Goal: Task Accomplishment & Management: Manage account settings

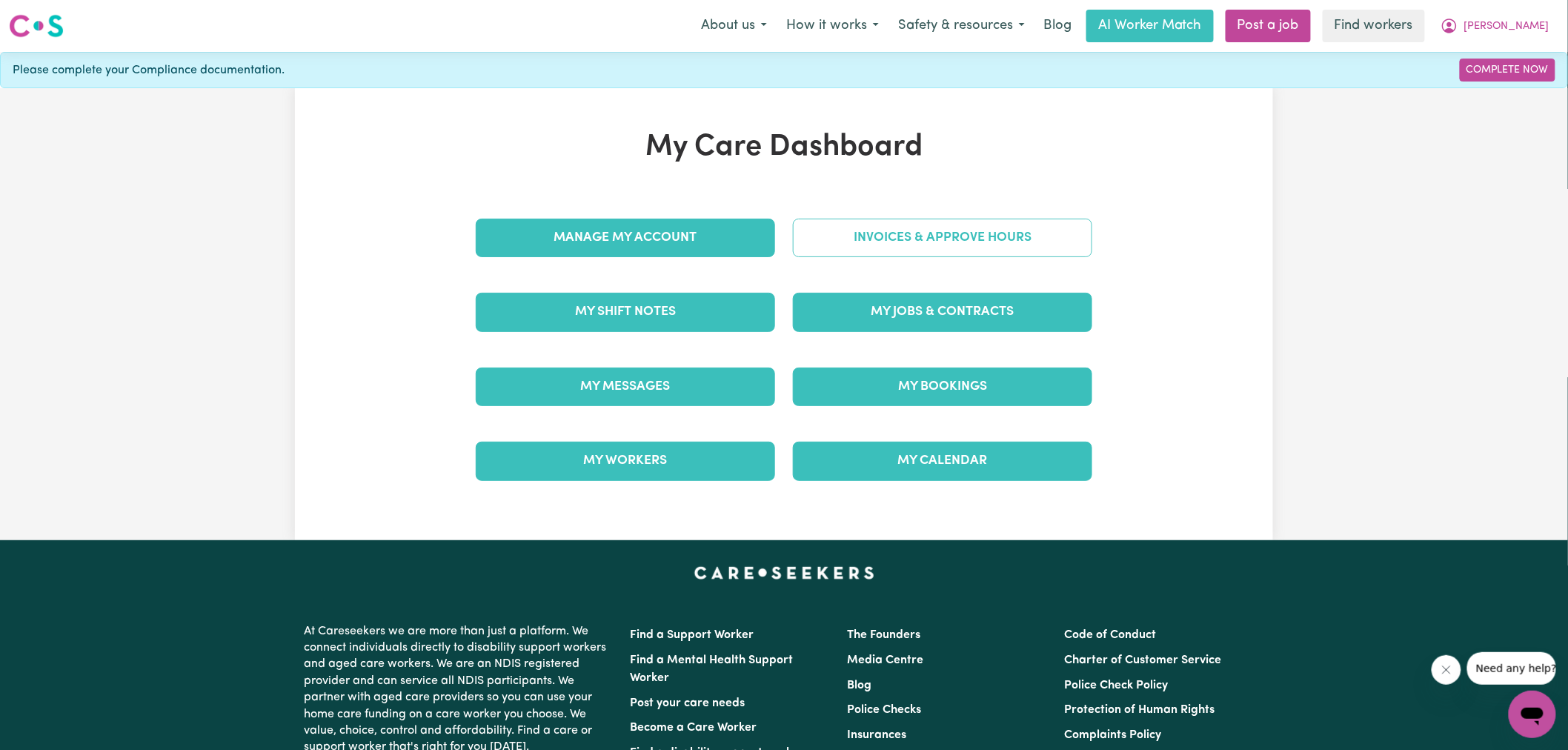
click at [854, 246] on link "Invoices & Approve Hours" at bounding box center [942, 238] width 299 height 39
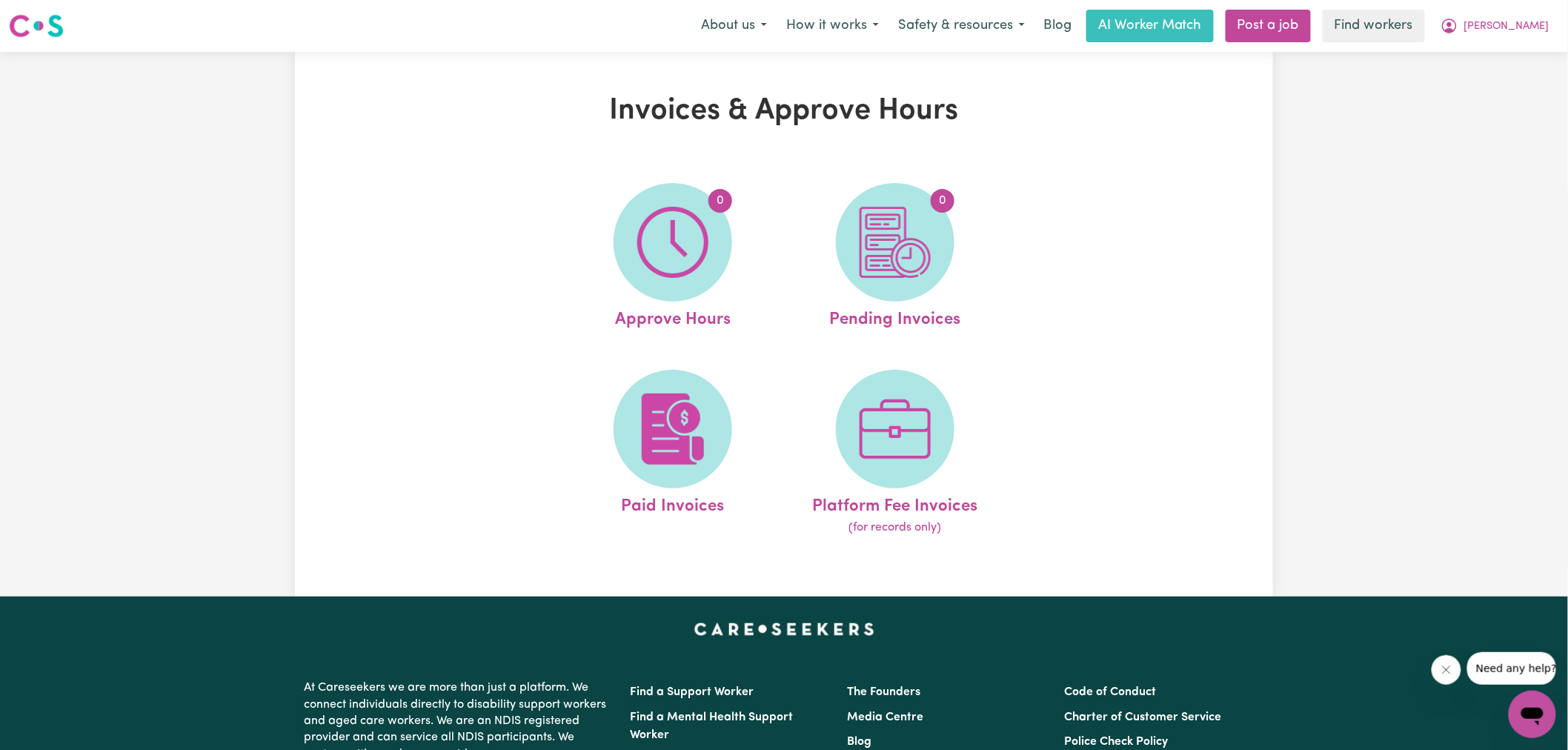
click at [629, 271] on span "0" at bounding box center [672, 242] width 119 height 119
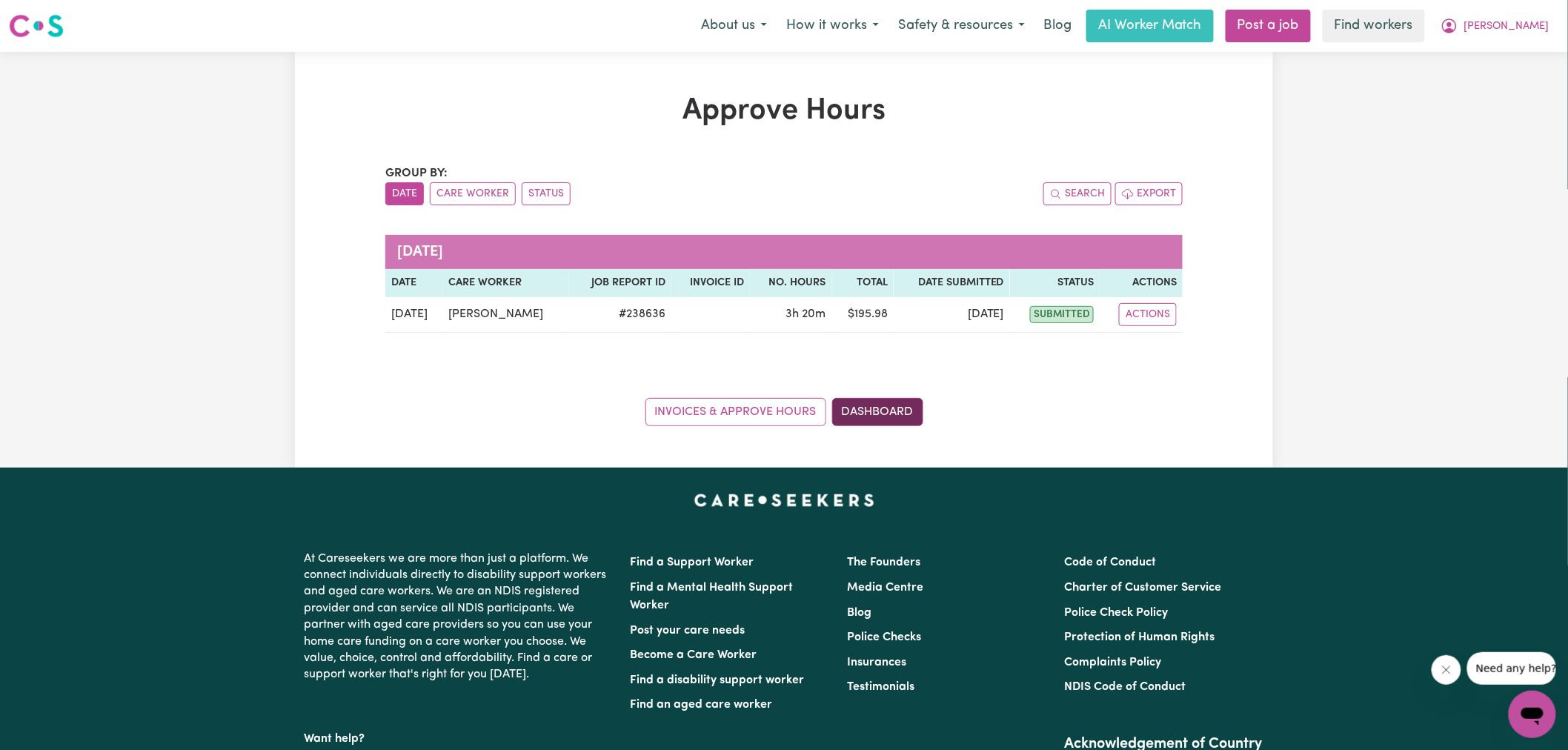
click at [906, 400] on link "Dashboard" at bounding box center [878, 411] width 91 height 28
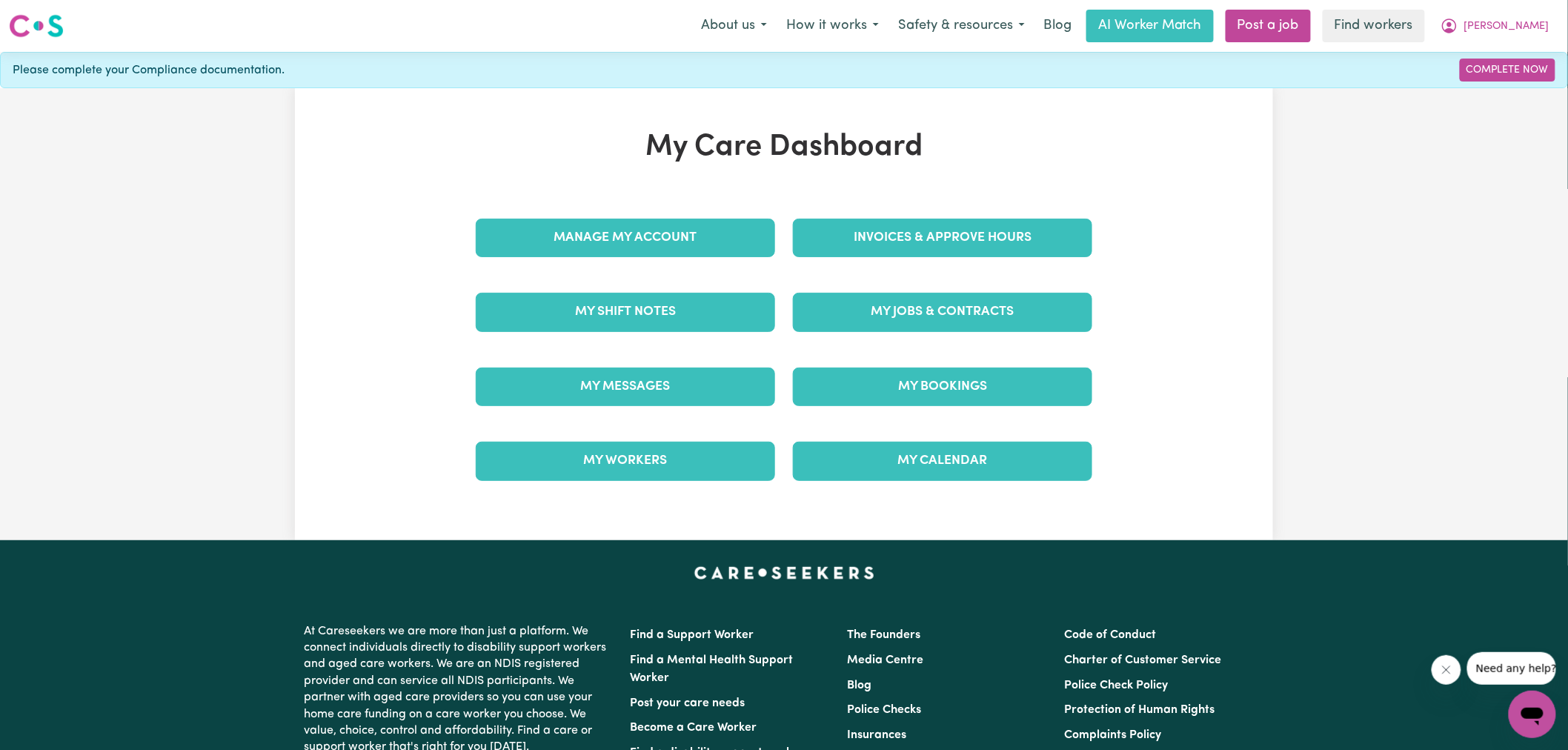
click at [885, 217] on div "Invoices & Approve Hours" at bounding box center [942, 238] width 317 height 74
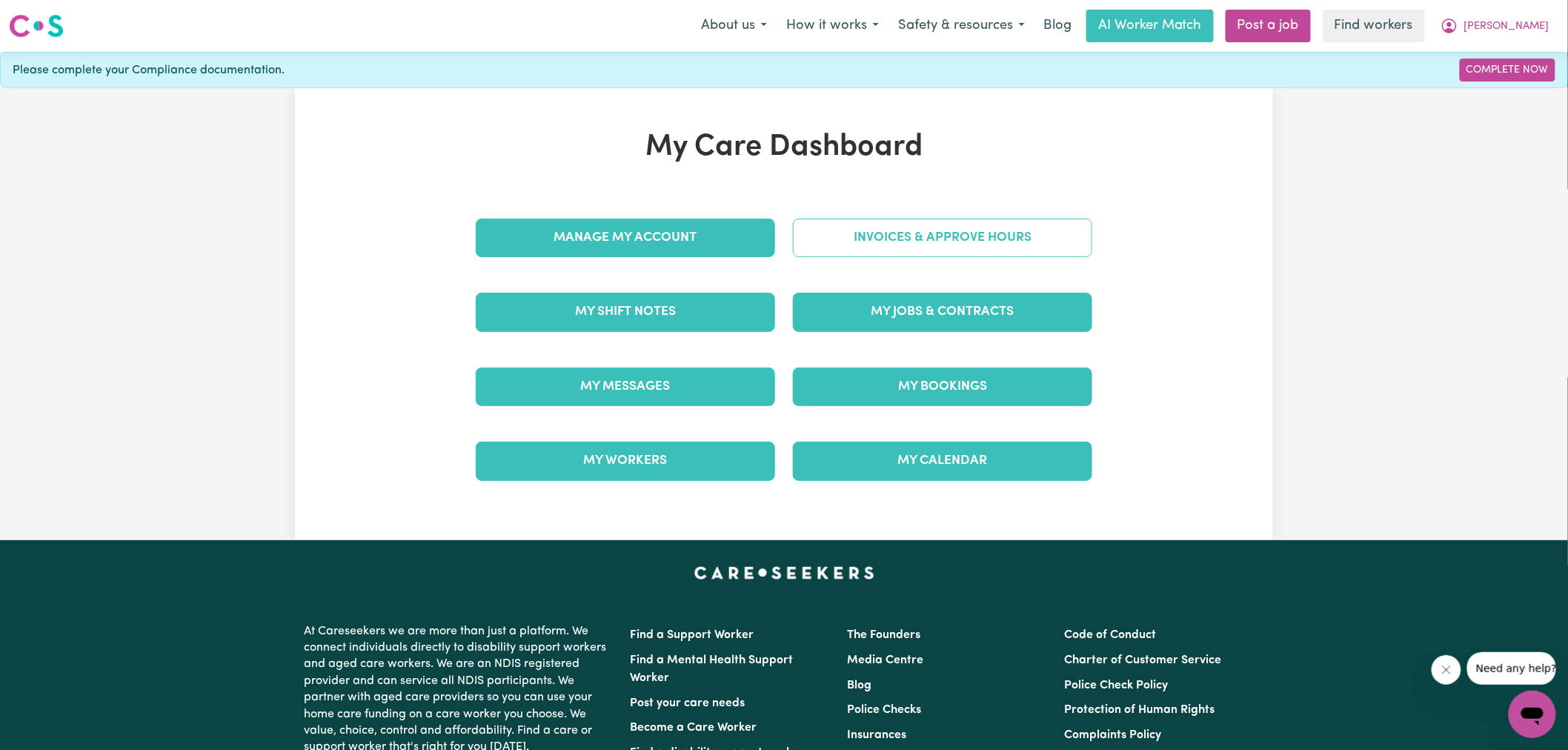
click at [919, 238] on link "Invoices & Approve Hours" at bounding box center [942, 238] width 299 height 39
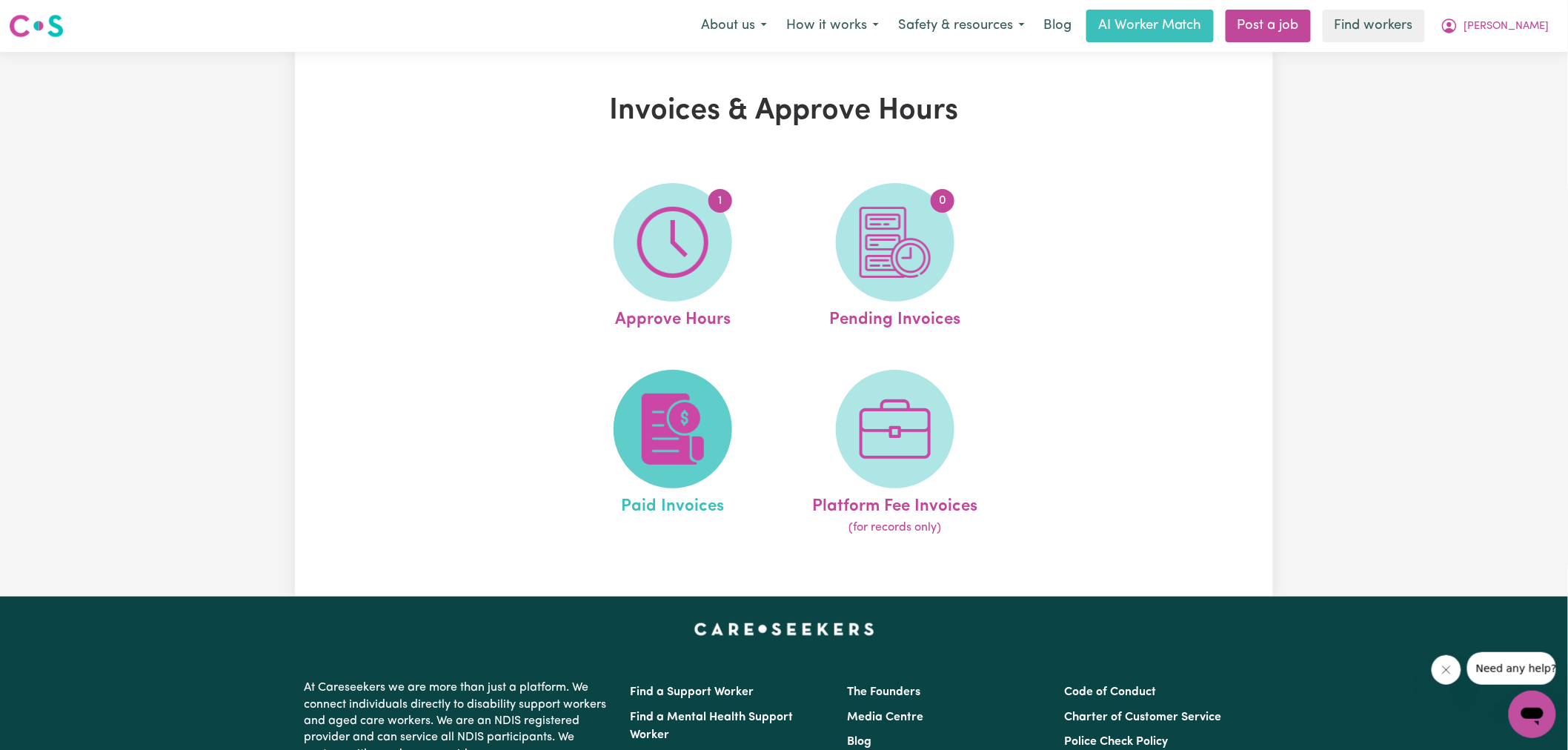
click at [680, 431] on img at bounding box center [673, 429] width 71 height 71
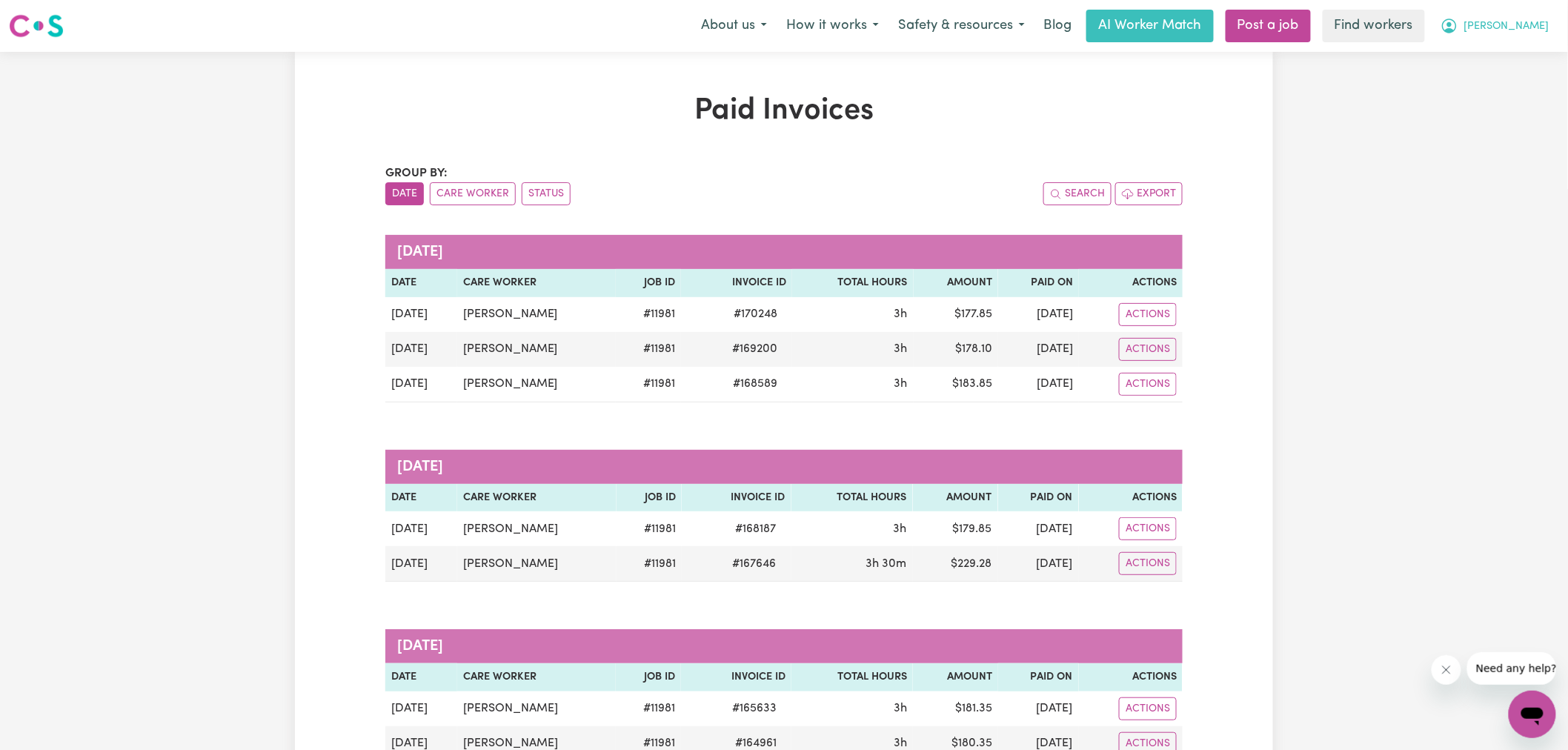
click at [1520, 17] on button "[PERSON_NAME]" at bounding box center [1494, 26] width 129 height 32
click at [1477, 61] on link "My Dashboard" at bounding box center [1499, 57] width 117 height 28
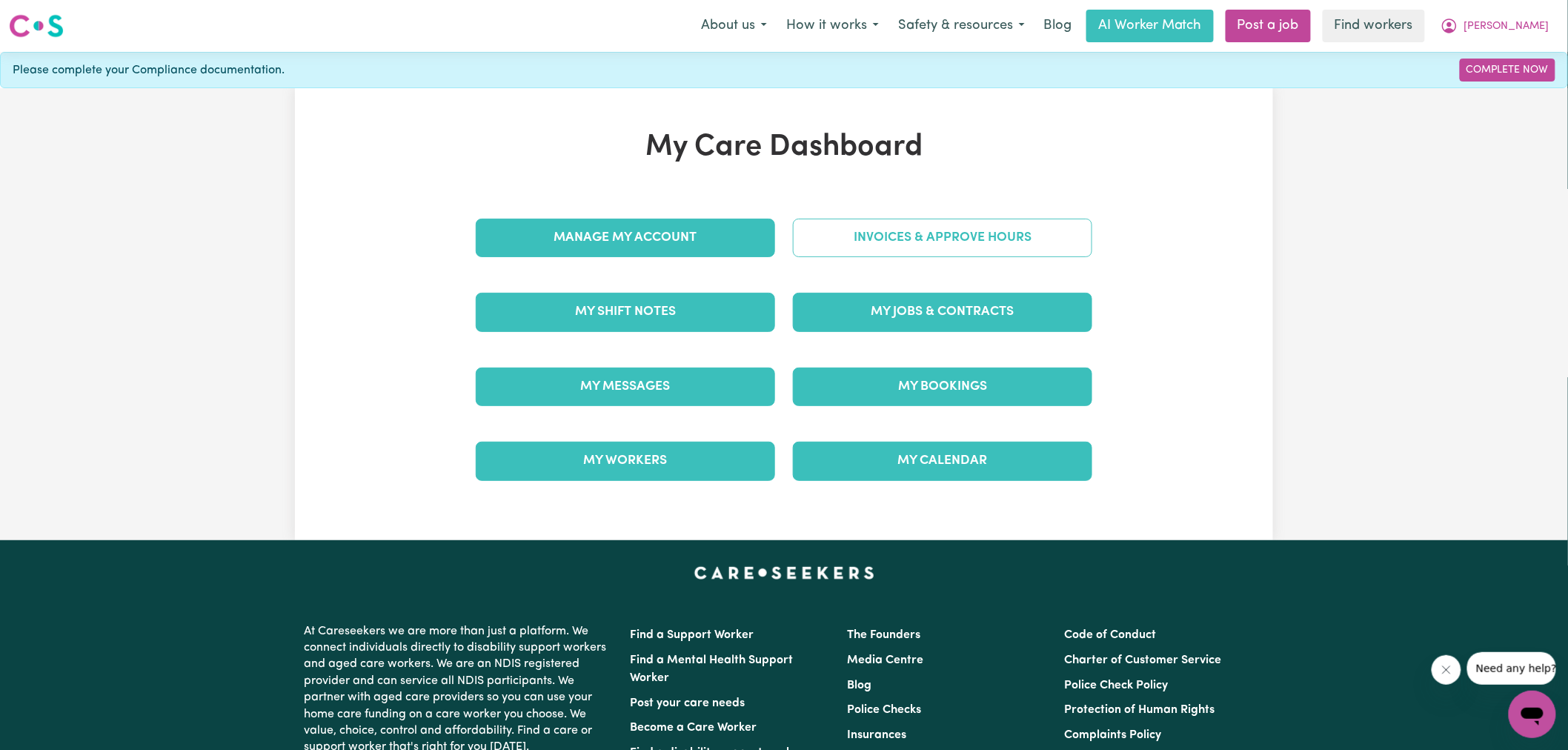
click at [997, 235] on link "Invoices & Approve Hours" at bounding box center [942, 238] width 299 height 39
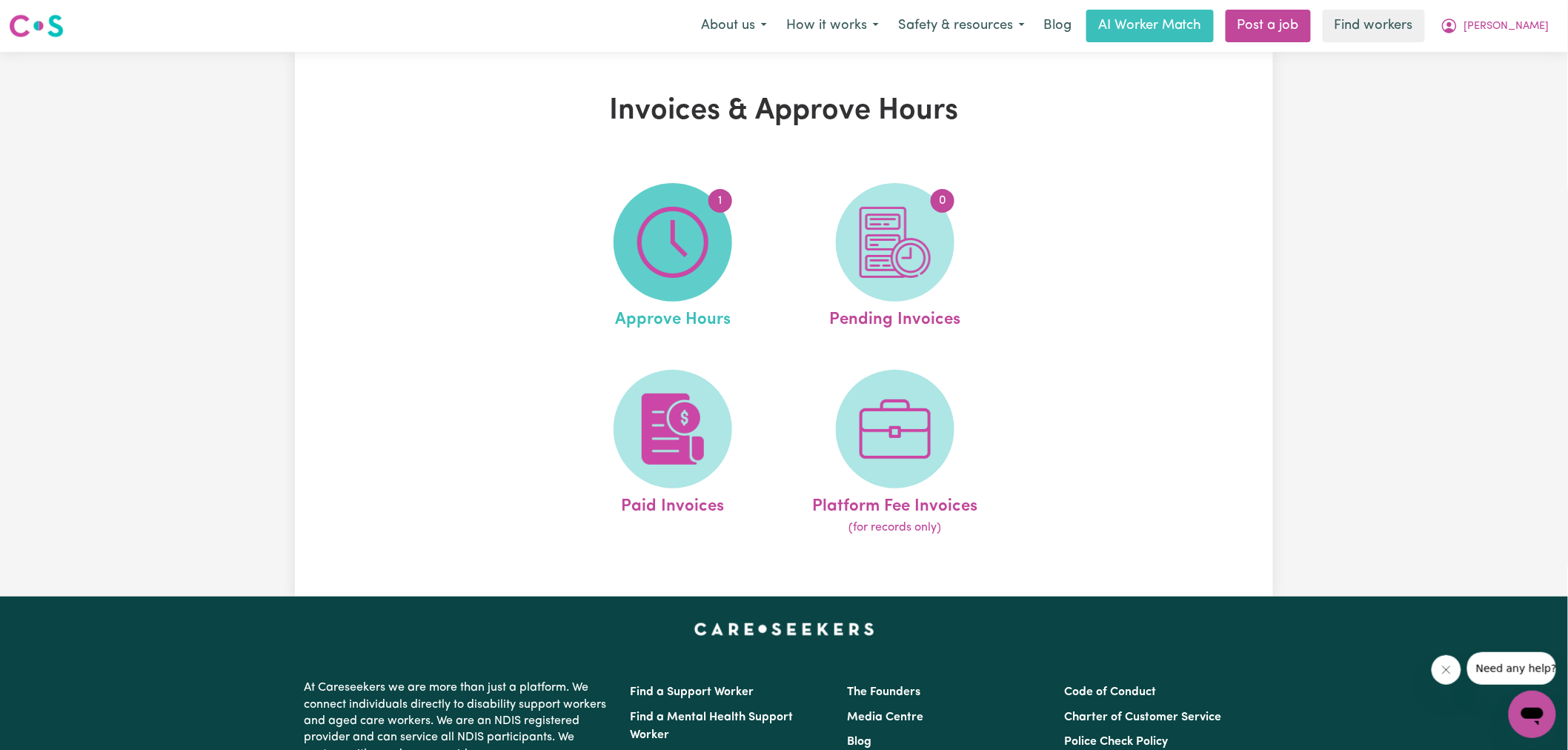
click at [692, 255] on img at bounding box center [673, 242] width 71 height 71
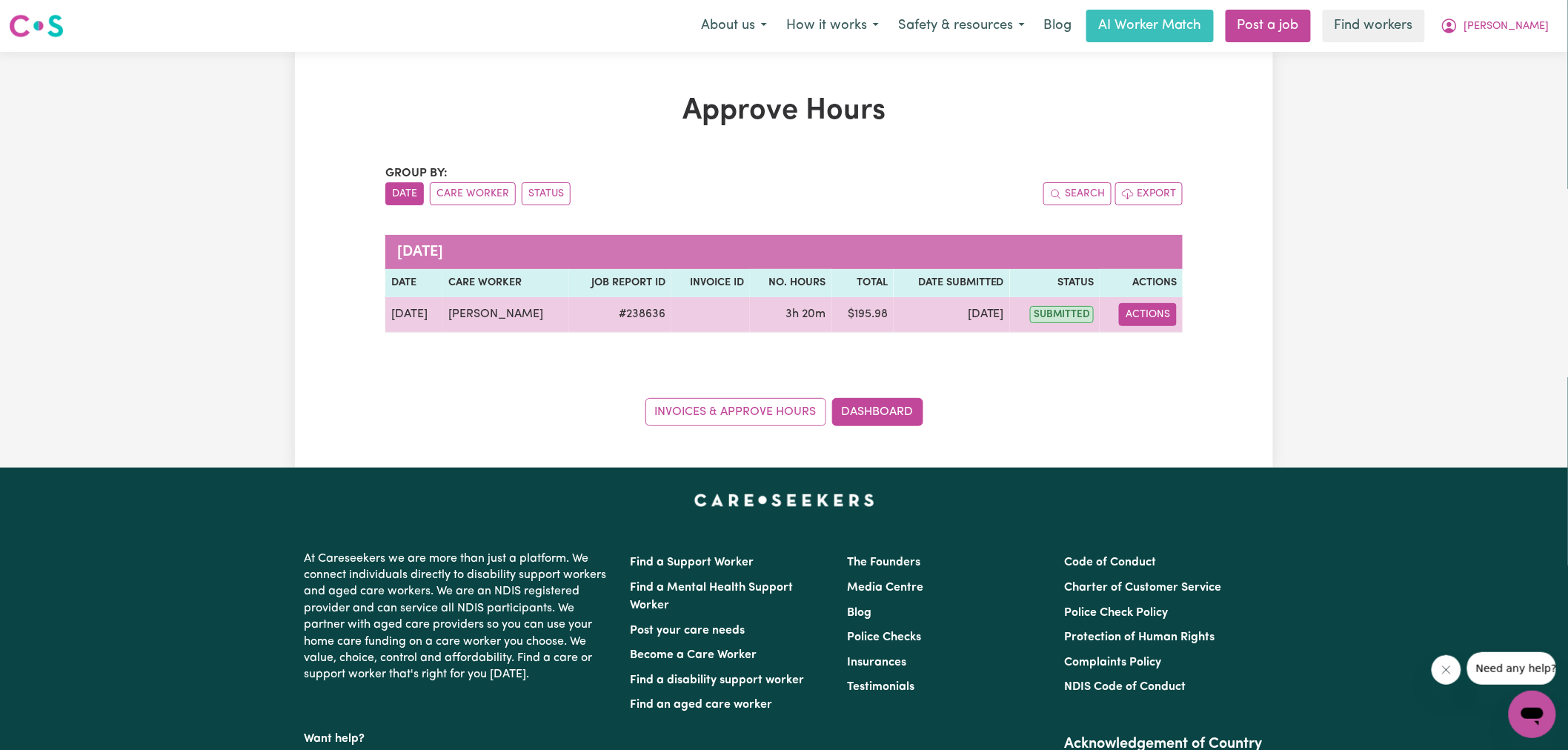
click at [1139, 318] on button "Actions" at bounding box center [1148, 314] width 58 height 23
click at [1188, 354] on link "View Job Report" at bounding box center [1178, 349] width 127 height 30
select select "pm"
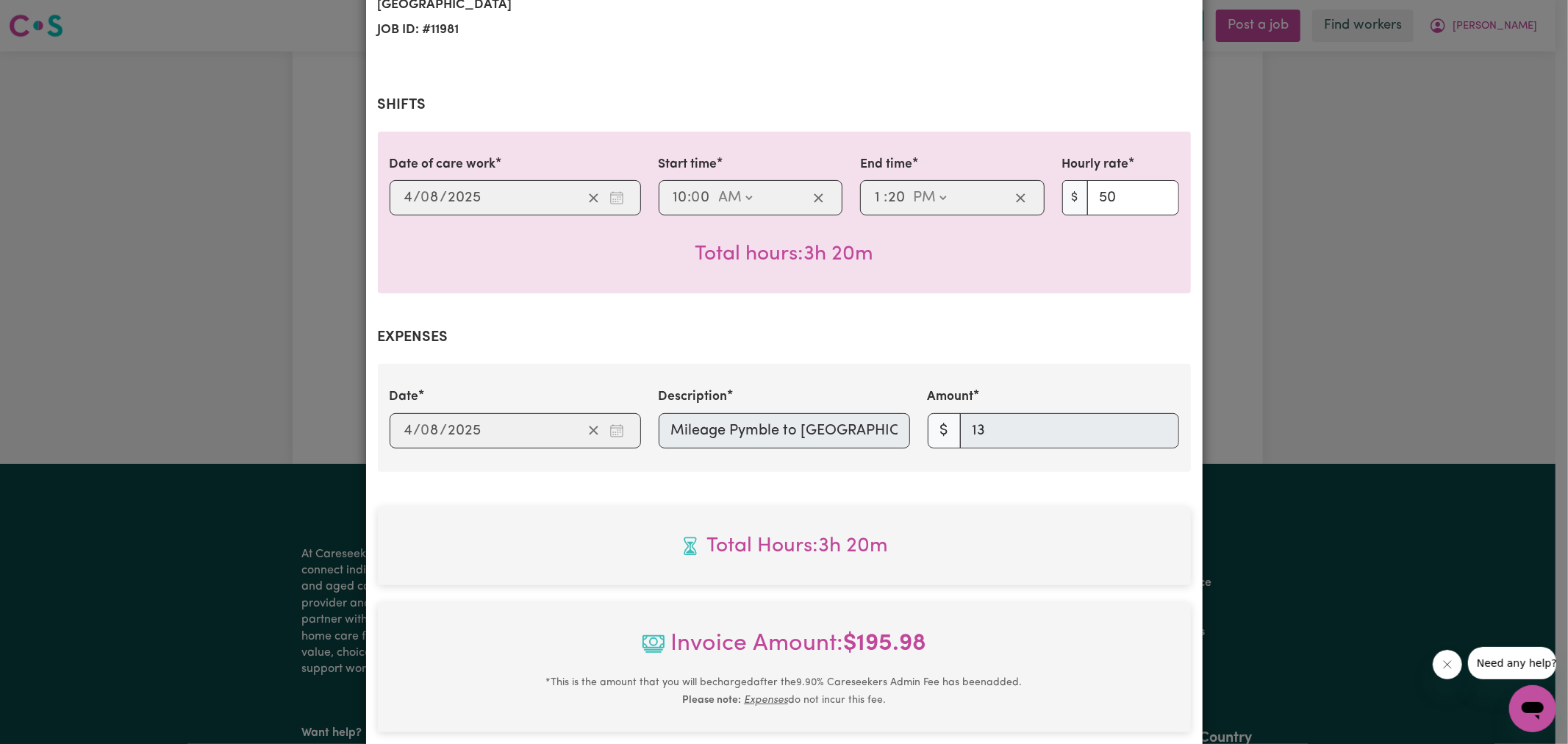
scroll to position [479, 0]
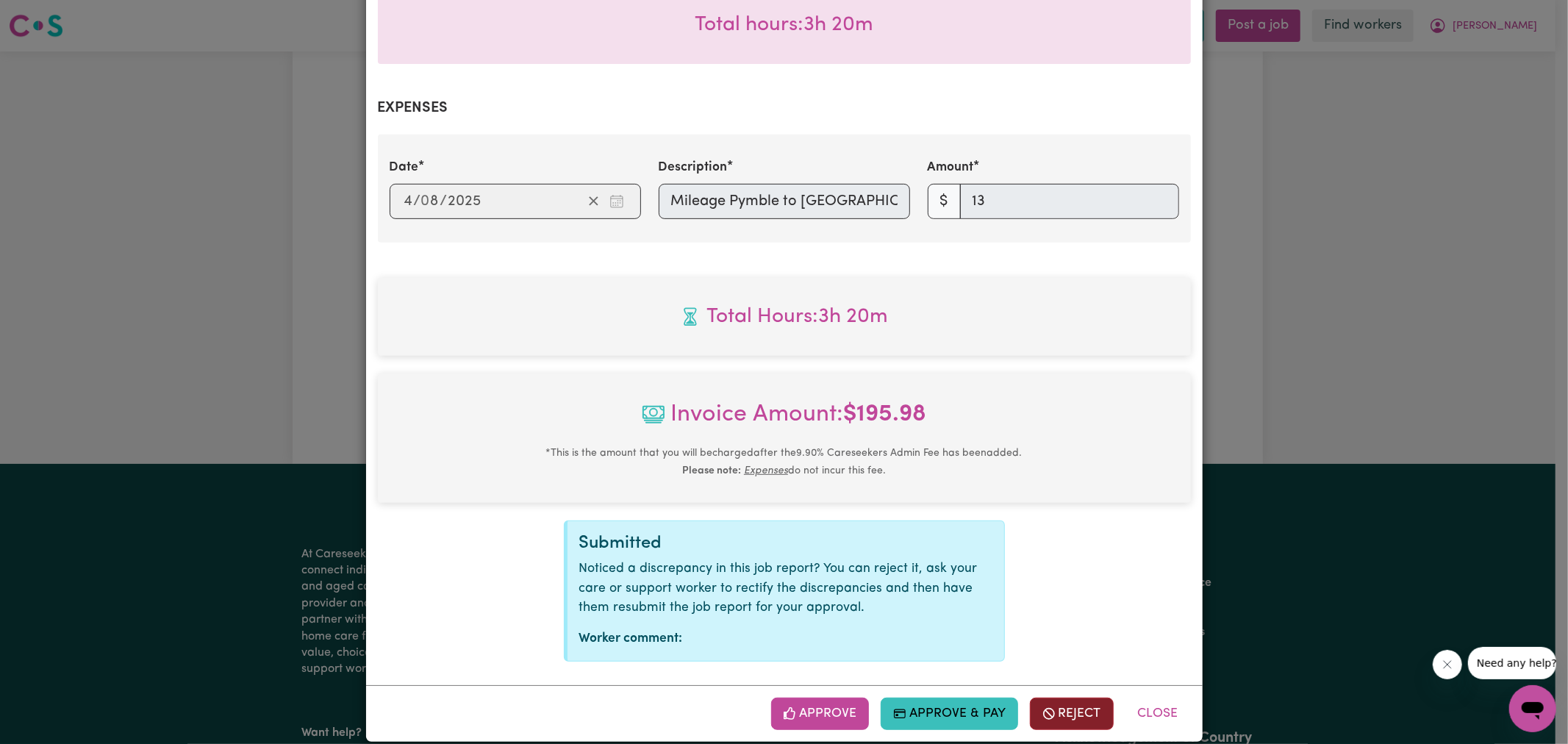
click at [1048, 707] on icon "button" at bounding box center [1049, 714] width 14 height 14
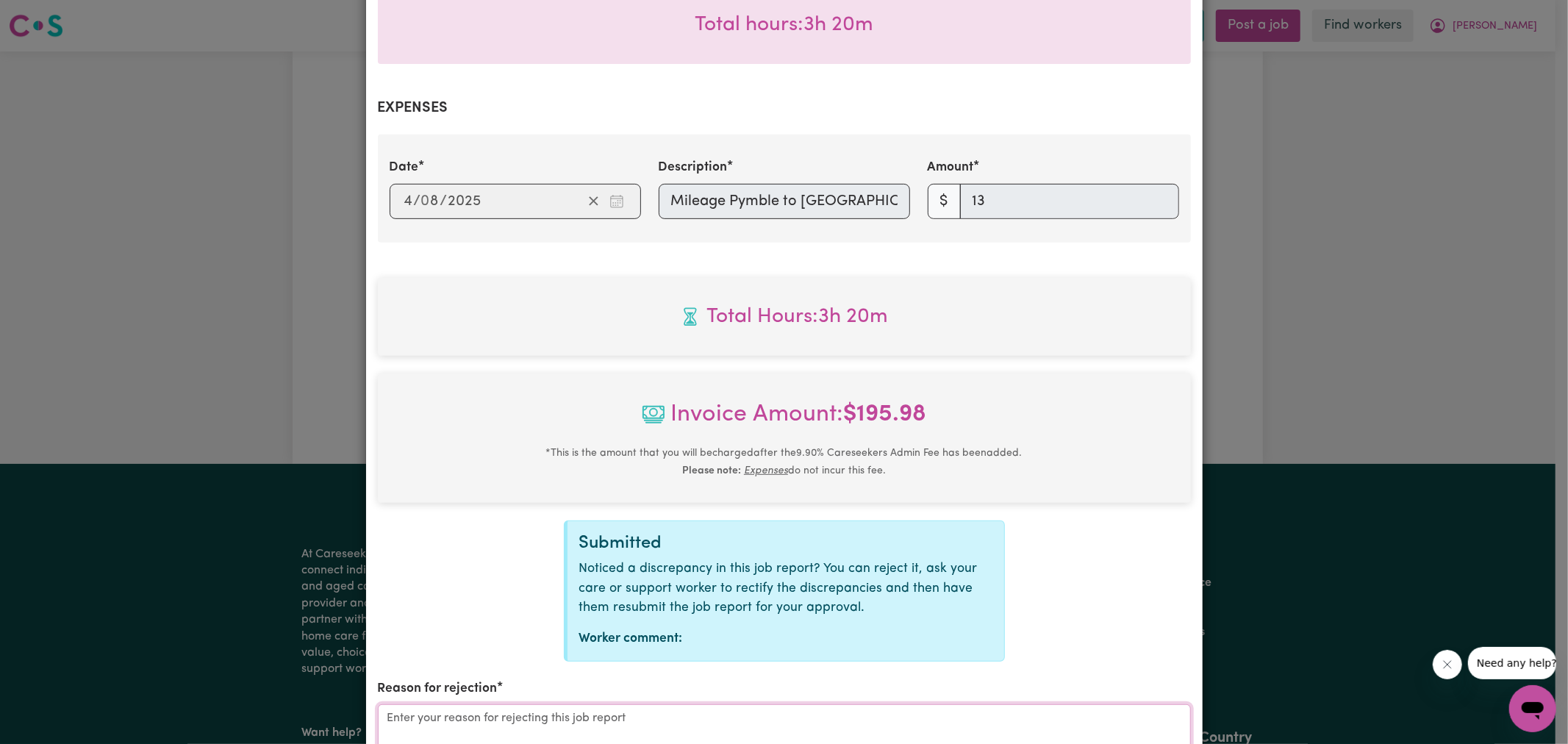
drag, startPoint x: 1048, startPoint y: 689, endPoint x: 818, endPoint y: 699, distance: 230.2
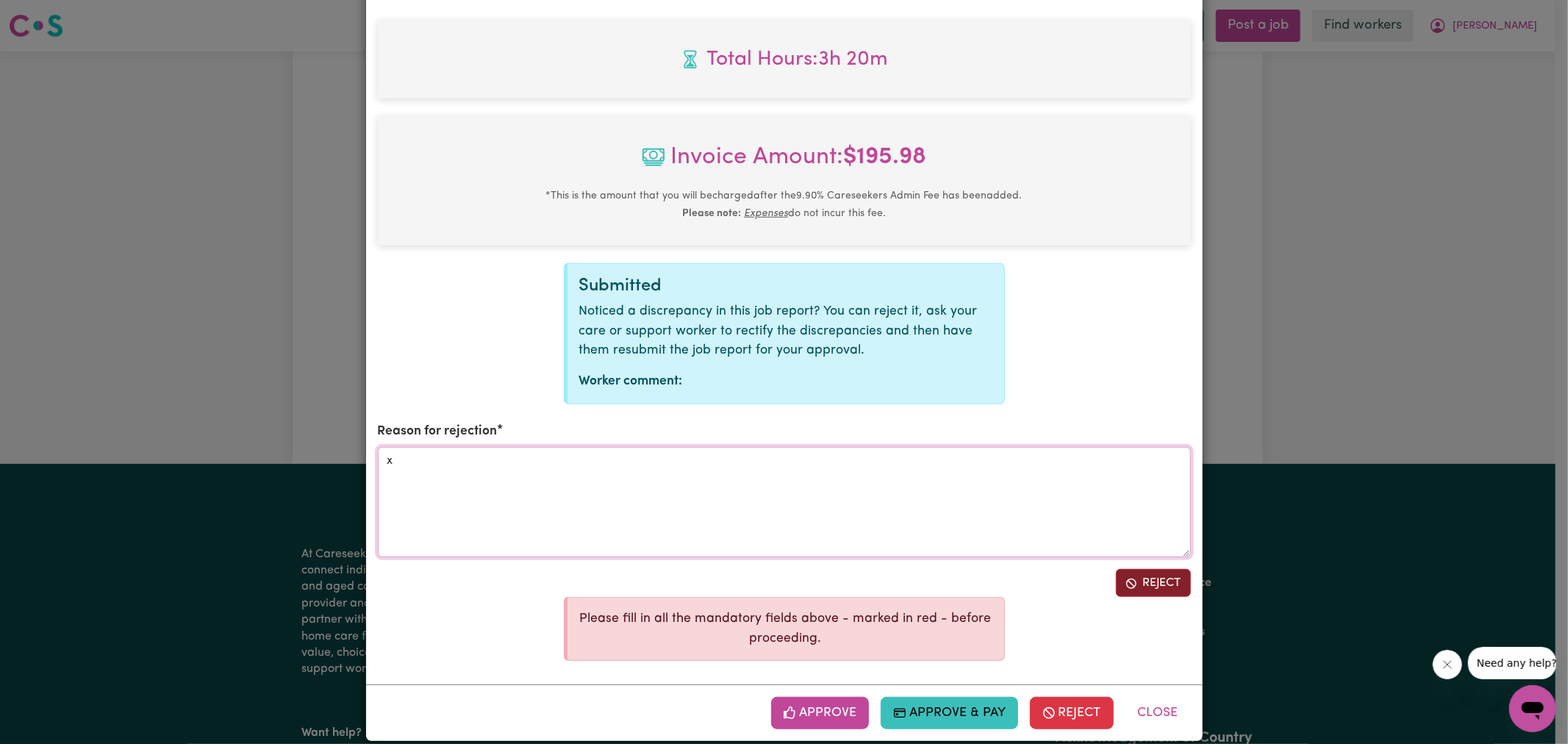
type textarea "x"
click at [1174, 569] on button "Reject" at bounding box center [1154, 583] width 75 height 28
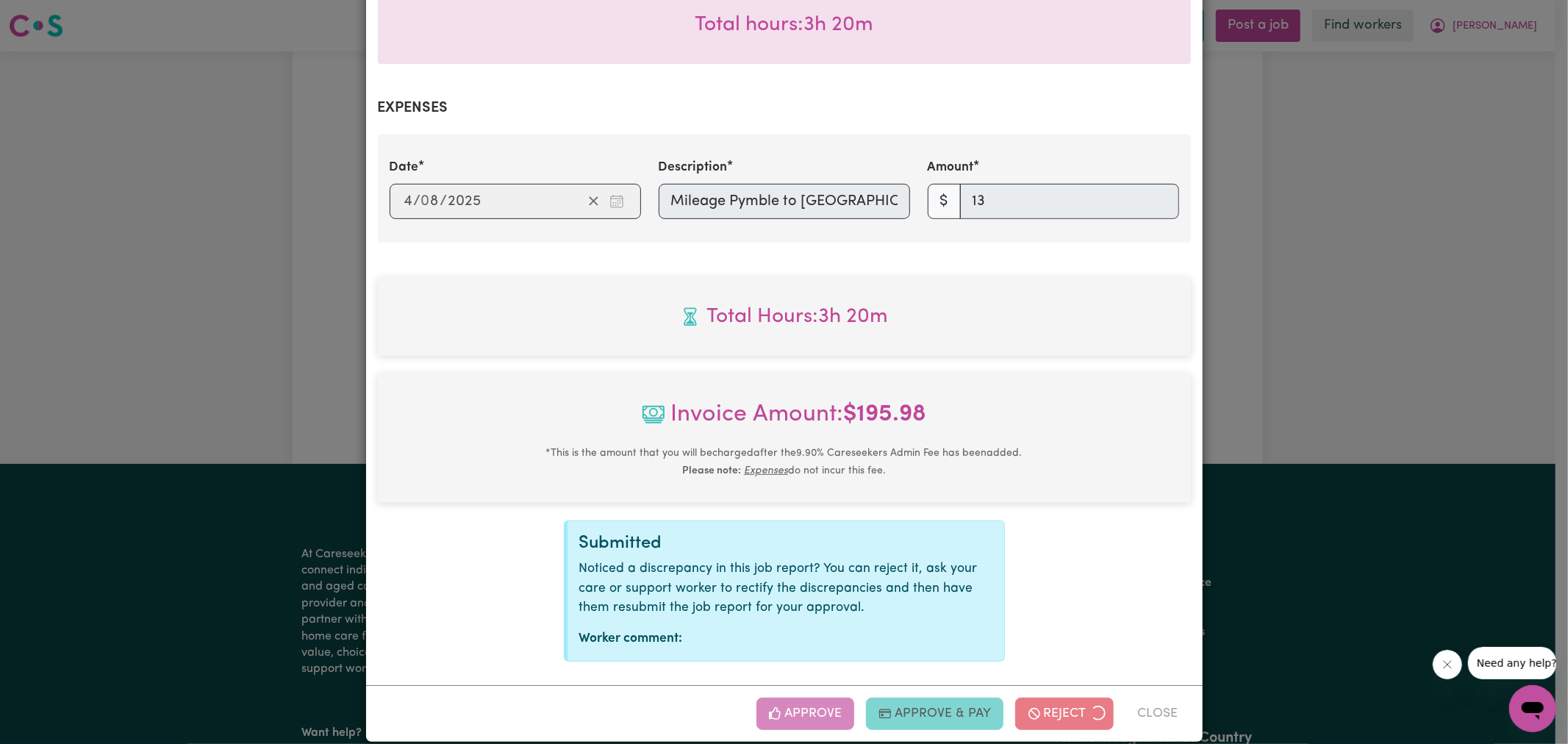
drag, startPoint x: 1313, startPoint y: 446, endPoint x: 1354, endPoint y: 356, distance: 98.9
click at [1313, 445] on div "Job Report # 238636 - [PERSON_NAME] Summary Job report # 238636 Client name: [P…" at bounding box center [784, 372] width 1568 height 744
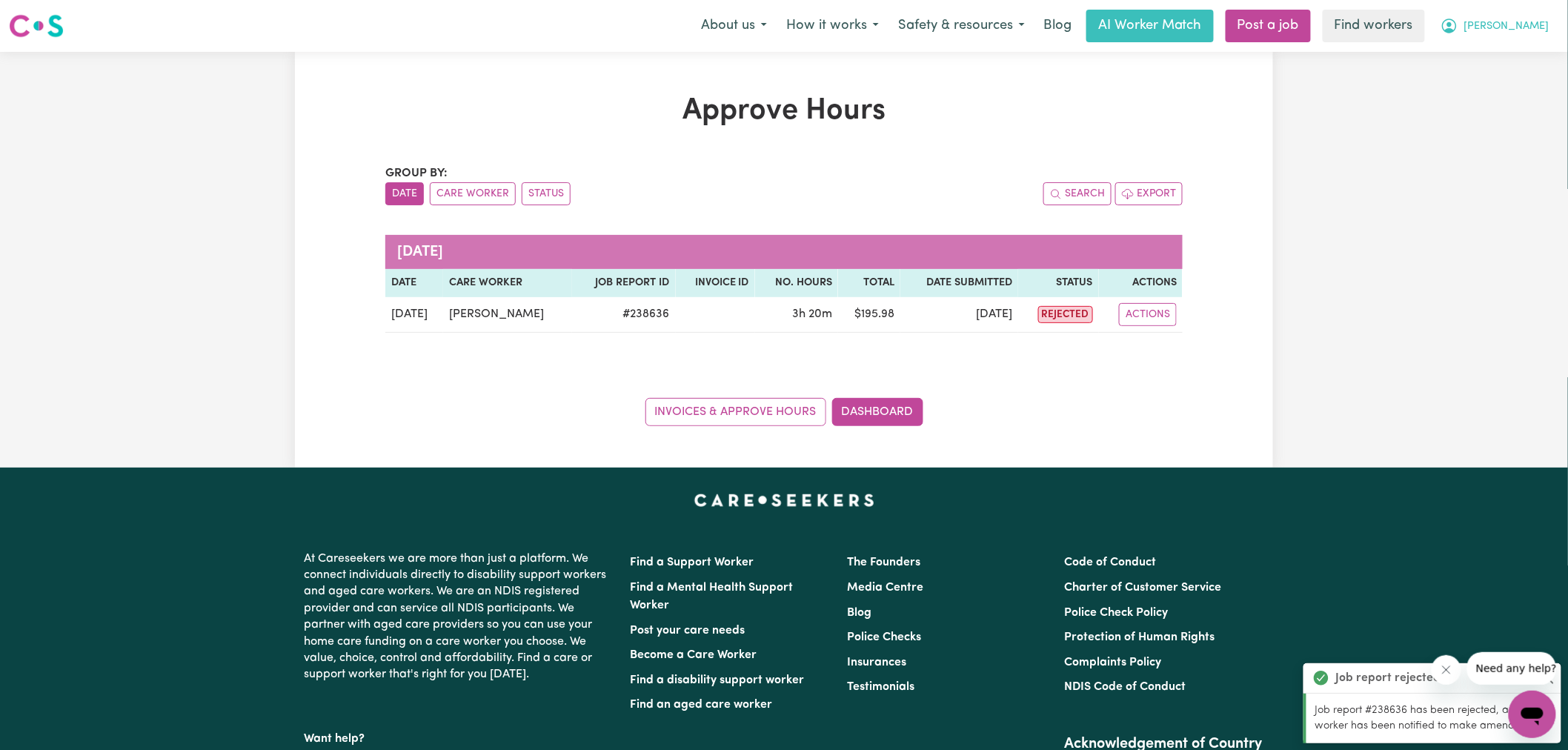
click at [1545, 23] on span "[PERSON_NAME]" at bounding box center [1507, 27] width 85 height 16
click at [1487, 82] on link "Logout" at bounding box center [1499, 85] width 117 height 28
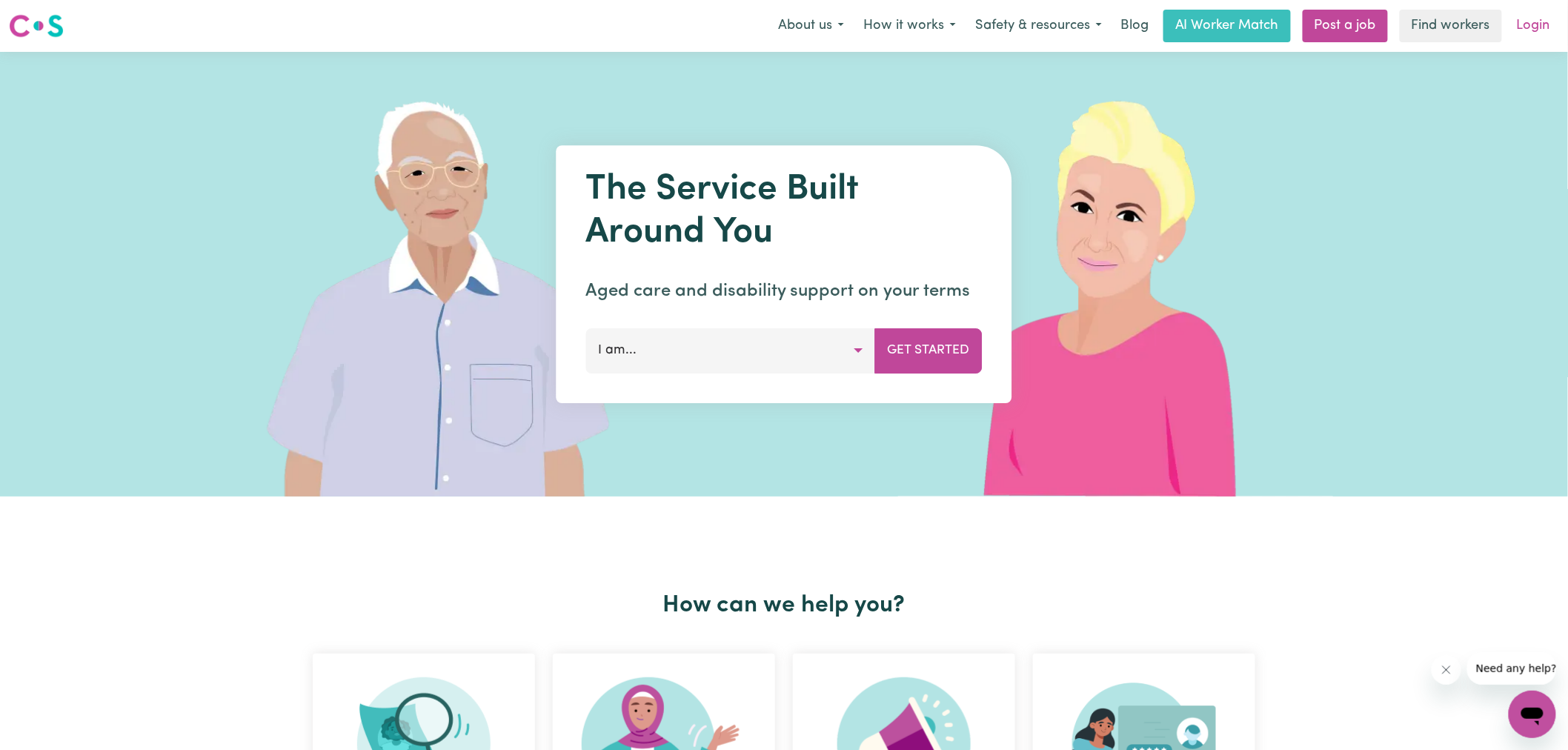
click at [1545, 11] on link "Login" at bounding box center [1533, 26] width 51 height 32
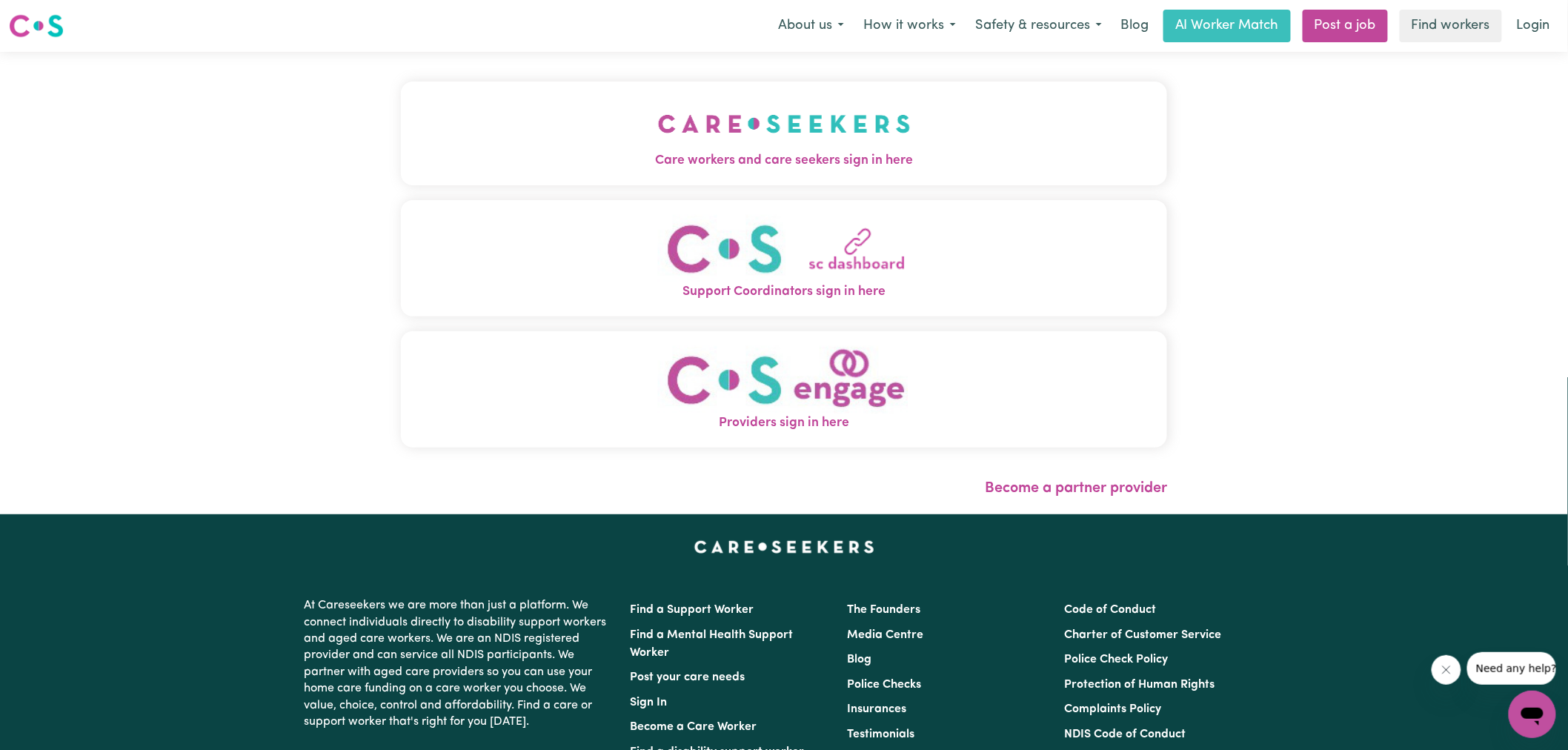
click at [691, 110] on img "Care workers and care seekers sign in here" at bounding box center [784, 124] width 253 height 55
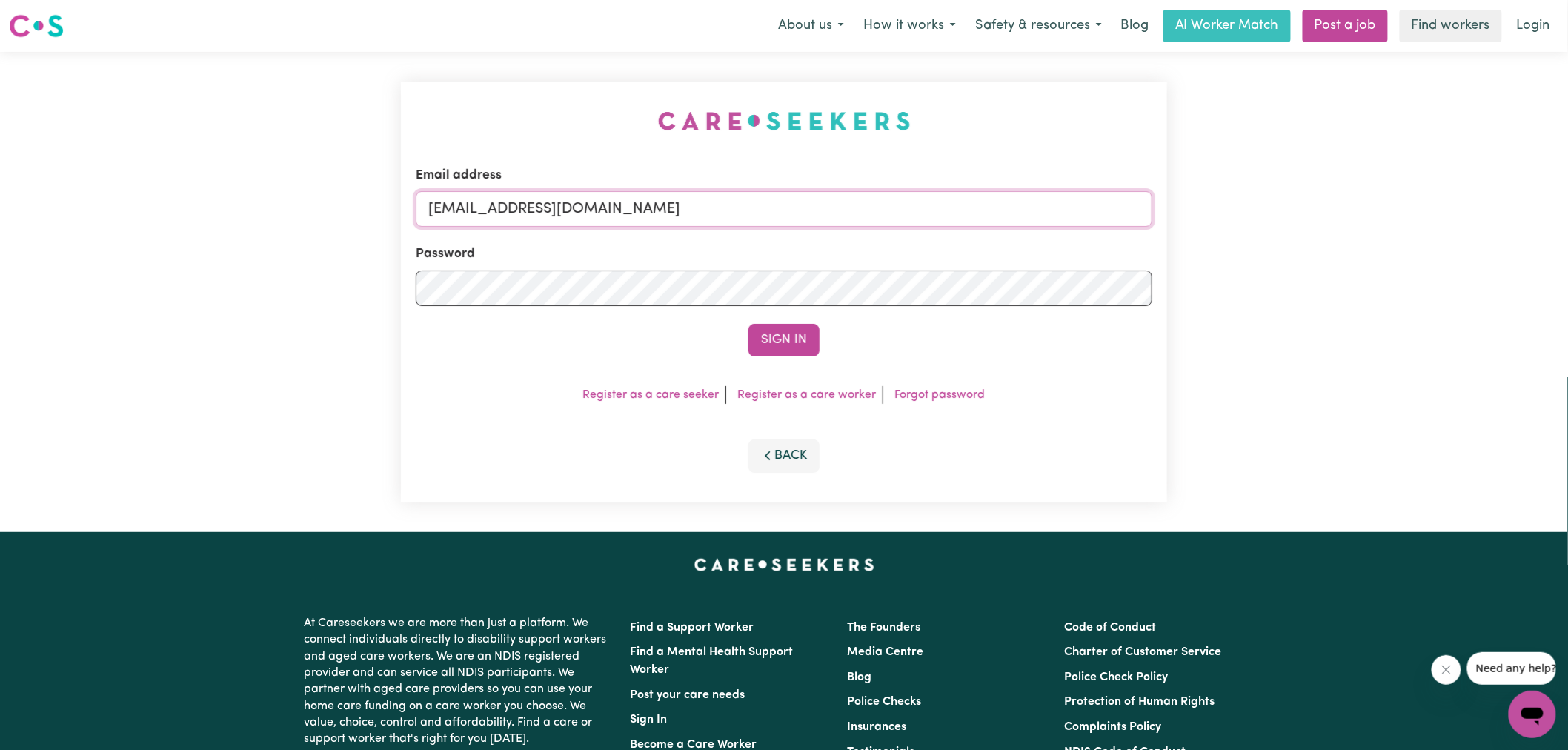
drag, startPoint x: 508, startPoint y: 216, endPoint x: 1145, endPoint y: 253, distance: 638.1
click at [1145, 253] on form "Email address [EMAIL_ADDRESS][DOMAIN_NAME] Password Sign In" at bounding box center [783, 261] width 736 height 191
click at [539, 206] on input "superuser~[PERSON_NAME]" at bounding box center [783, 209] width 736 height 36
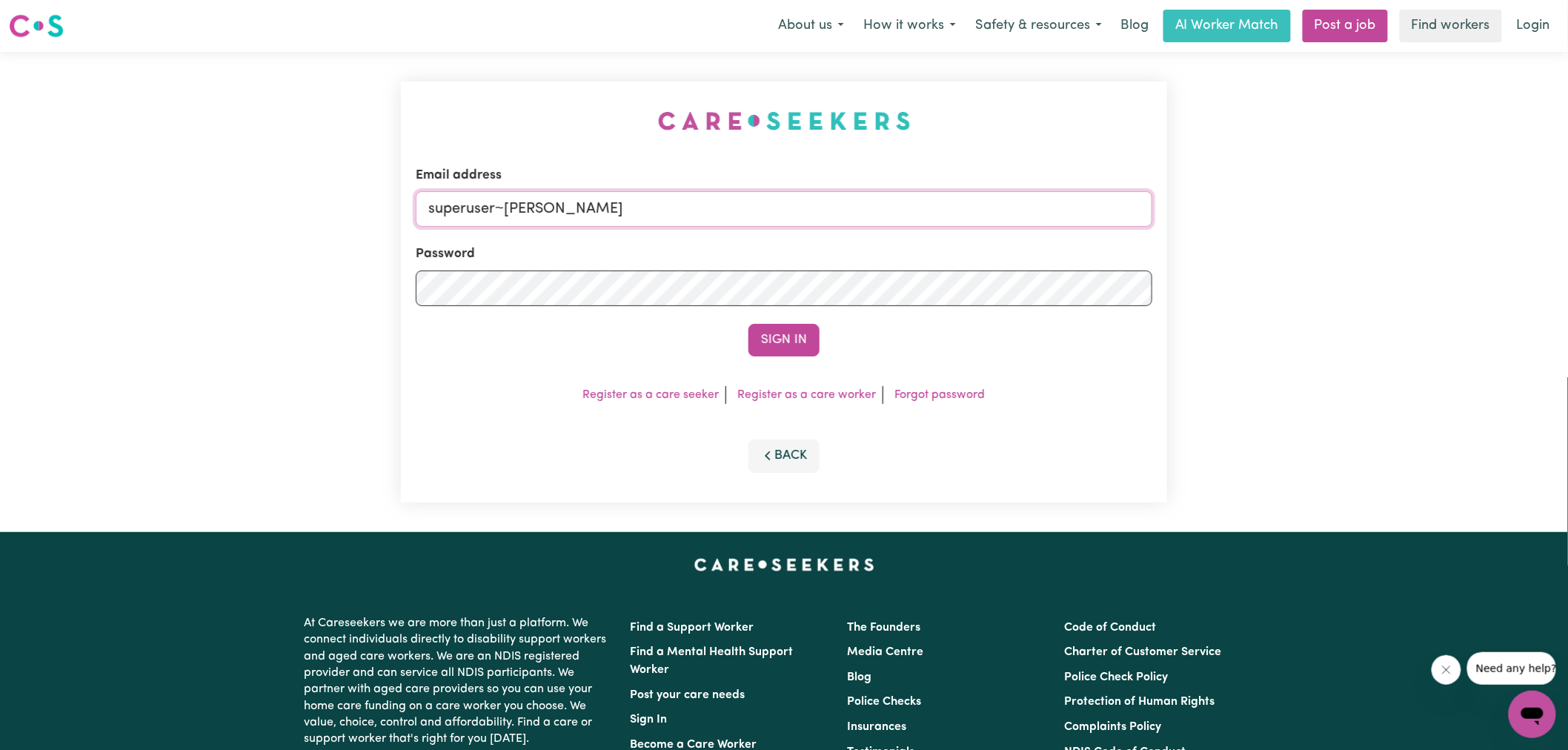
paste input "[EMAIL_ADDRESS][DOMAIN_NAME]"
click at [580, 147] on div "Email address superuser~[EMAIL_ADDRESS][DOMAIN_NAME] Password Sign In Register …" at bounding box center [784, 292] width 766 height 421
click at [790, 335] on button "Sign In" at bounding box center [784, 340] width 71 height 32
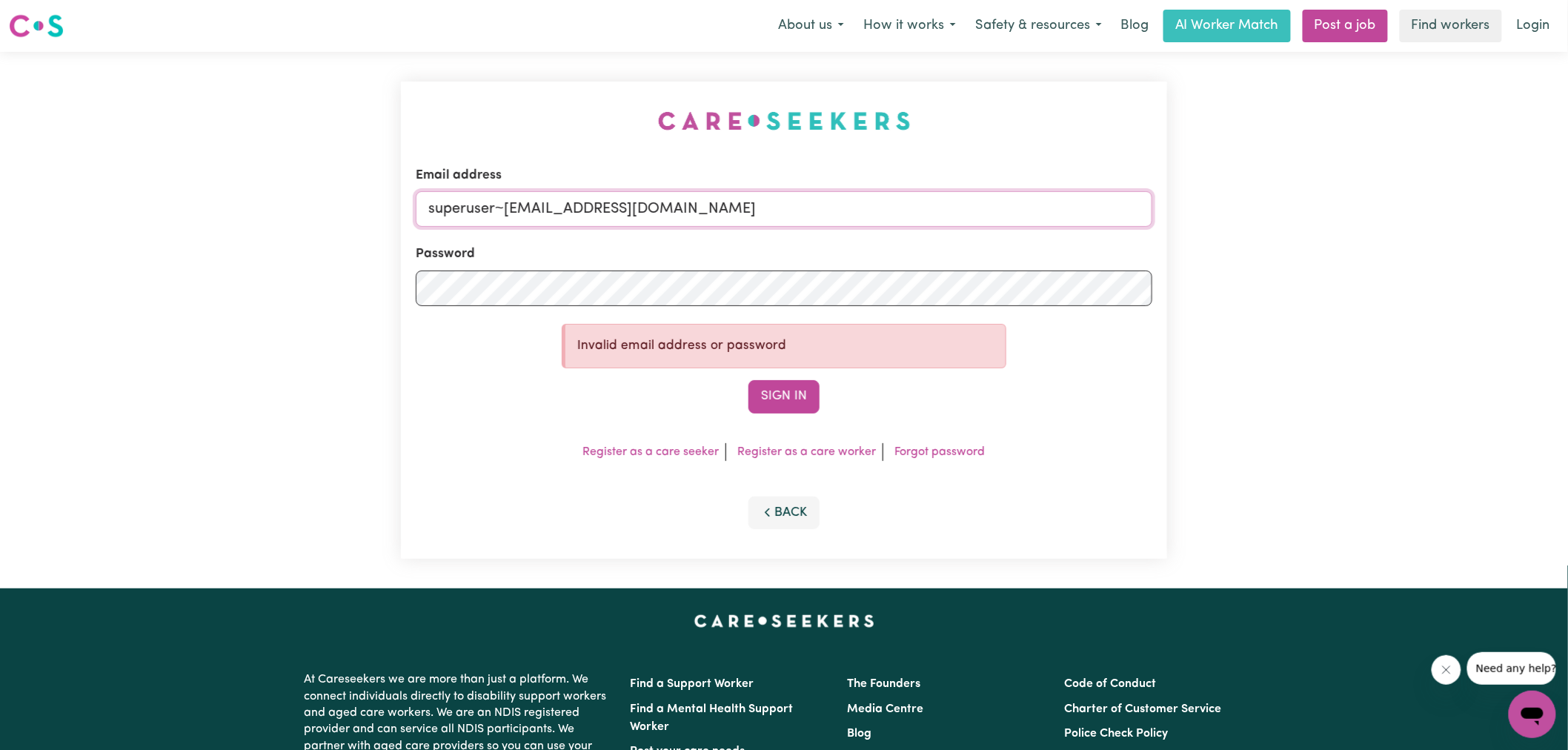
drag, startPoint x: 504, startPoint y: 211, endPoint x: 975, endPoint y: 211, distance: 471.0
click at [975, 211] on input "superuser~[EMAIL_ADDRESS][DOMAIN_NAME]" at bounding box center [783, 209] width 736 height 36
paste input "email"
type input "superuser~[EMAIL_ADDRESS][DOMAIN_NAME]"
click at [612, 110] on div "Email address superuser~[EMAIL_ADDRESS][DOMAIN_NAME] Password Invalid email add…" at bounding box center [784, 320] width 766 height 477
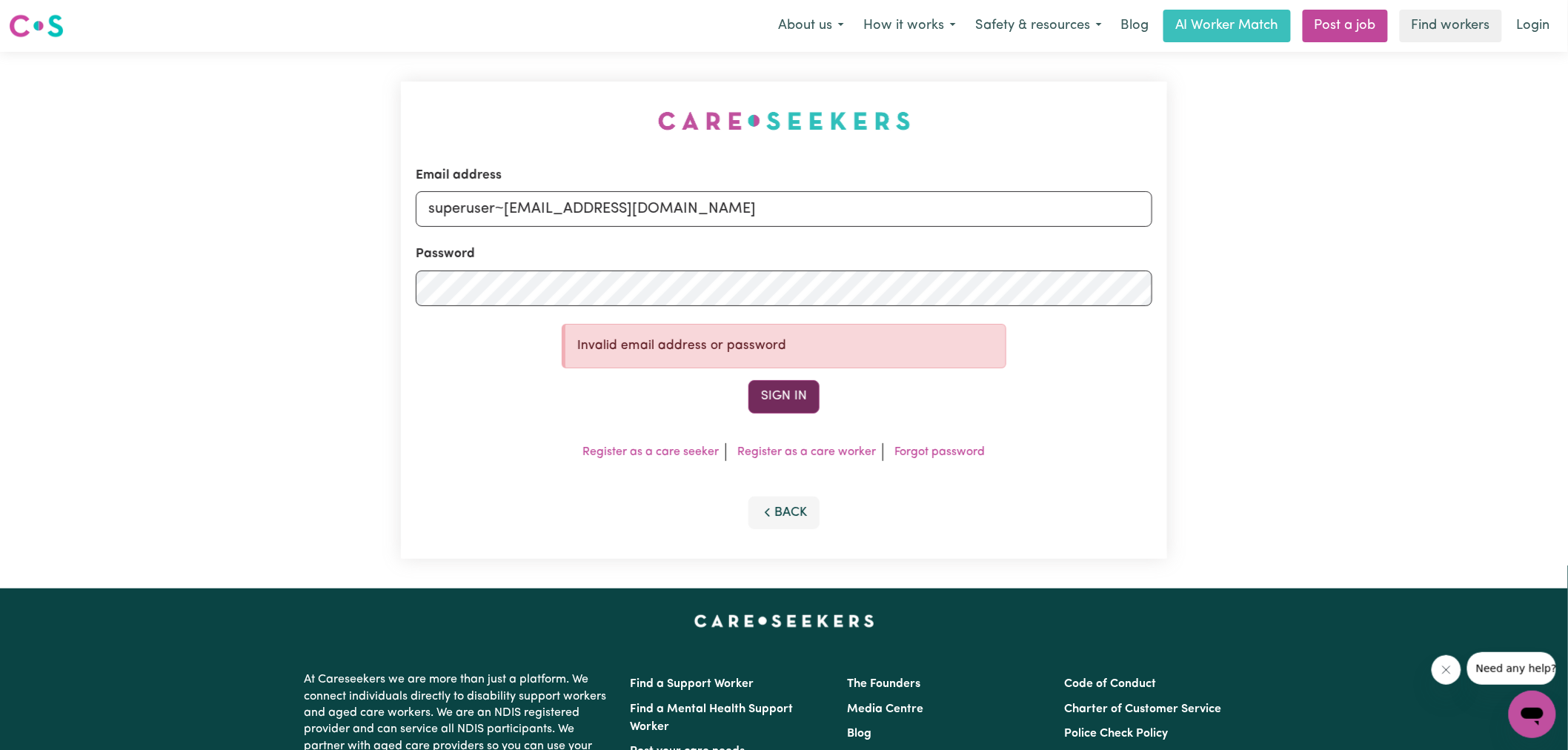
click at [798, 411] on button "Sign In" at bounding box center [784, 396] width 71 height 32
